Goal: Task Accomplishment & Management: Manage account settings

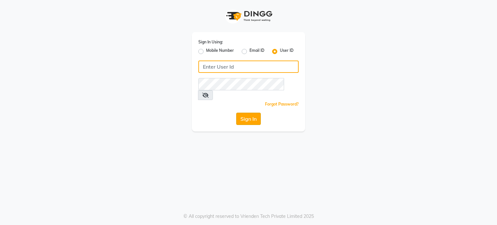
type input "amtoam"
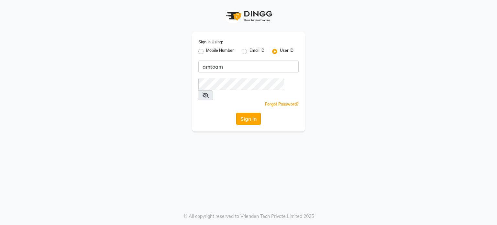
click at [240, 113] on button "Sign In" at bounding box center [248, 119] width 25 height 12
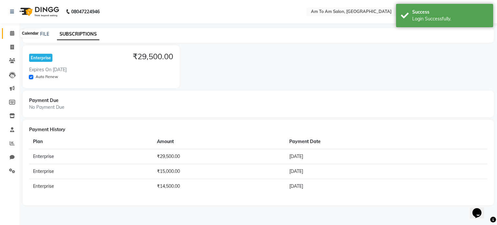
click at [14, 35] on span at bounding box center [11, 33] width 11 height 7
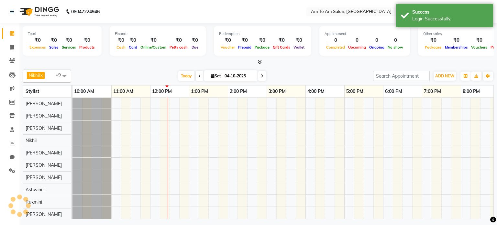
scroll to position [6, 0]
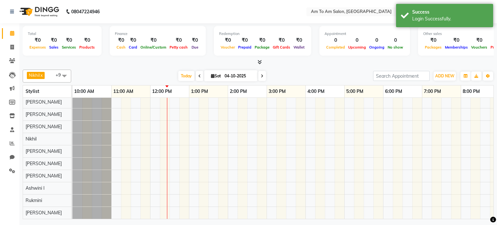
click at [149, 70] on div "Nikhil x [PERSON_NAME] x [PERSON_NAME] x Mahi Shaikh x [PERSON_NAME] x [PERSON_…" at bounding box center [258, 76] width 471 height 13
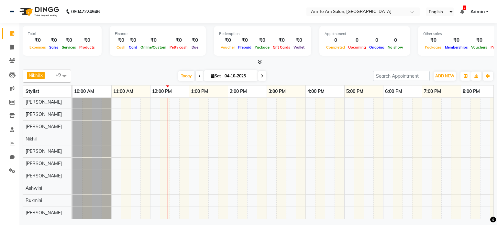
click at [117, 71] on div "[DATE] [DATE]" at bounding box center [221, 76] width 295 height 10
